Goal: Information Seeking & Learning: Learn about a topic

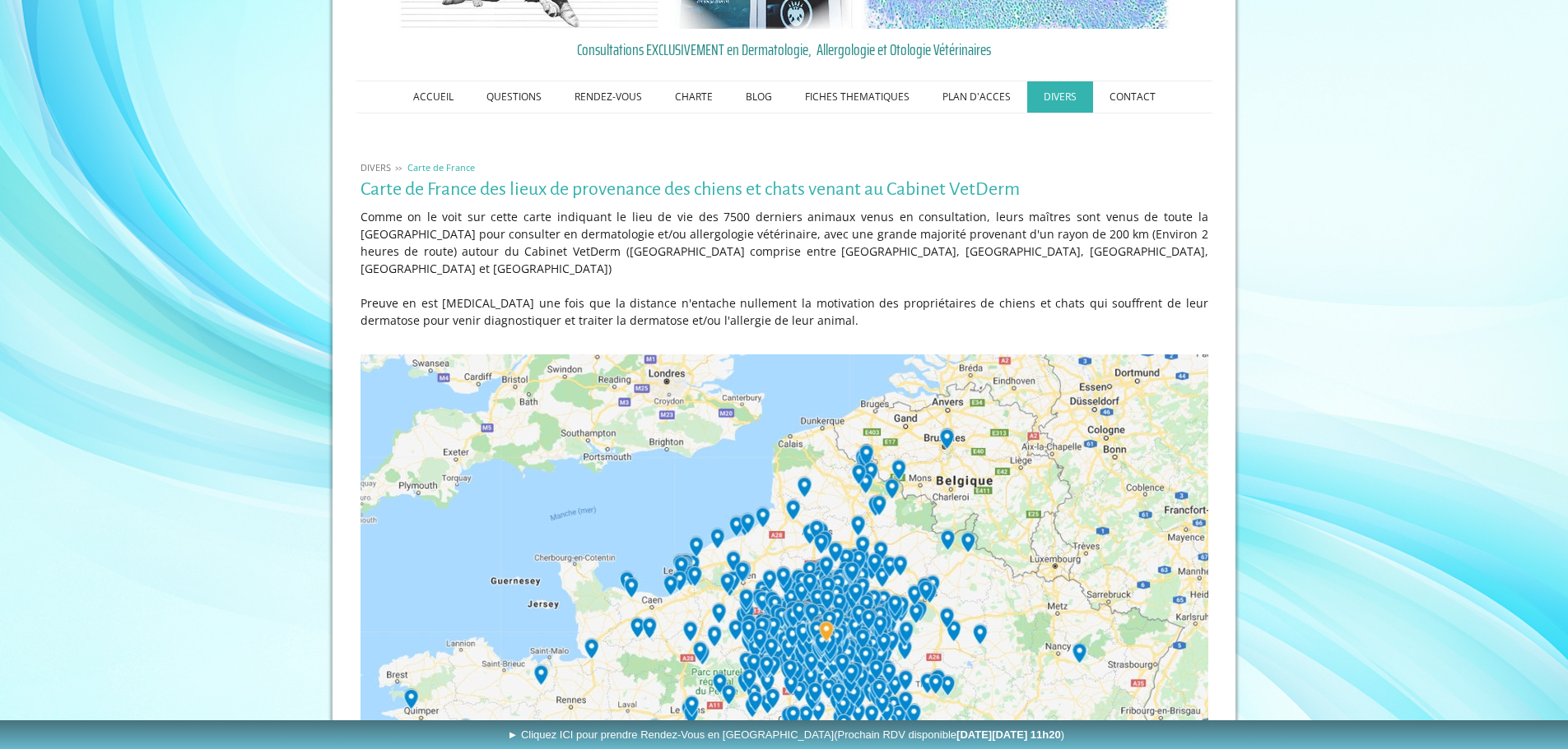
scroll to position [101, 0]
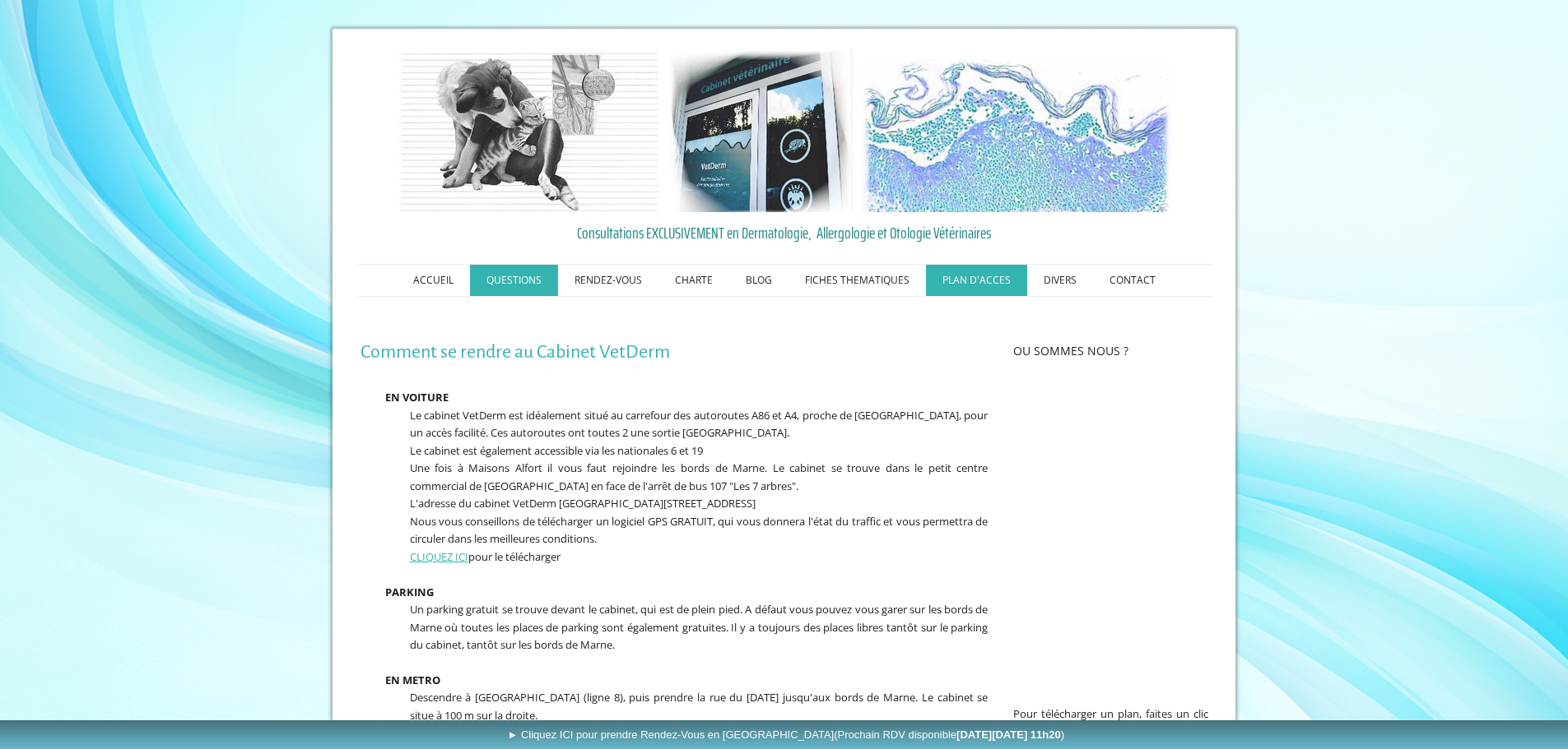
click at [503, 273] on link "QUESTIONS" at bounding box center [514, 281] width 88 height 31
